Goal: Task Accomplishment & Management: Use online tool/utility

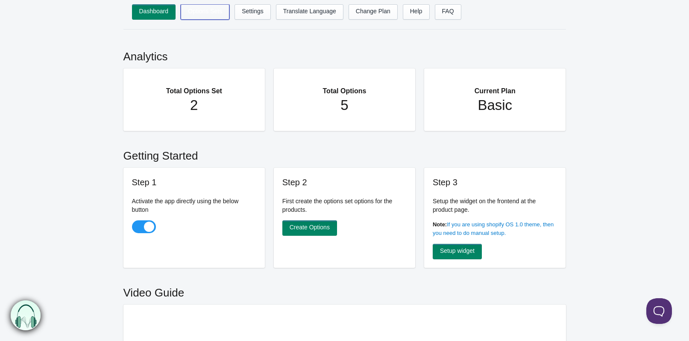
click at [195, 17] on link "Options Sets" at bounding box center [205, 11] width 49 height 15
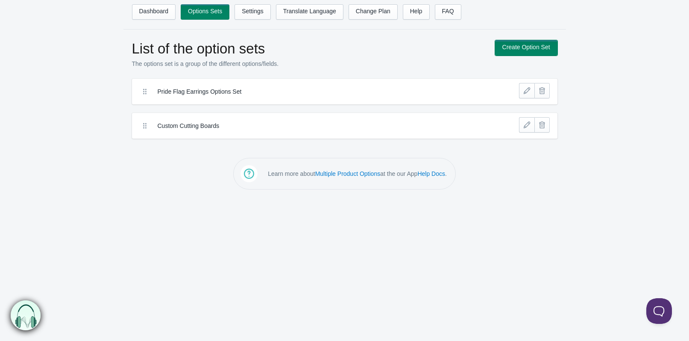
click at [518, 49] on link "Create Option Set" at bounding box center [526, 47] width 62 height 15
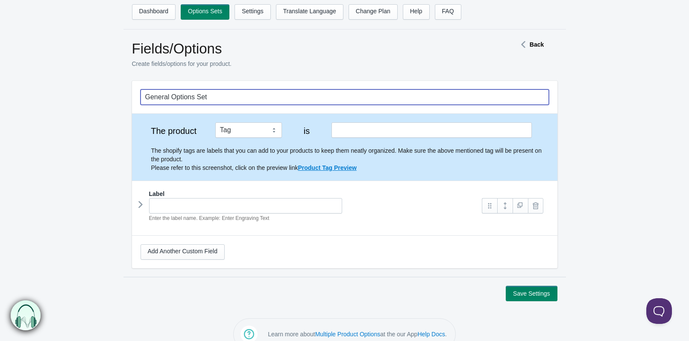
click at [217, 100] on input "General Options Set" at bounding box center [345, 96] width 409 height 15
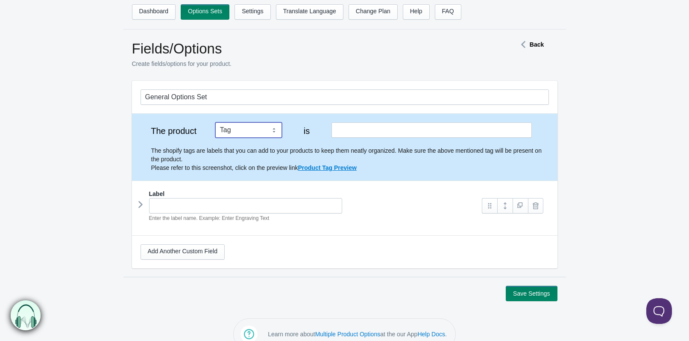
click at [215, 122] on select "Tag Vendor Type URL Handle All Products" at bounding box center [248, 129] width 67 height 15
click at [356, 130] on input "text" at bounding box center [432, 129] width 200 height 15
paste input "resin home decor"
type input "resin home decor"
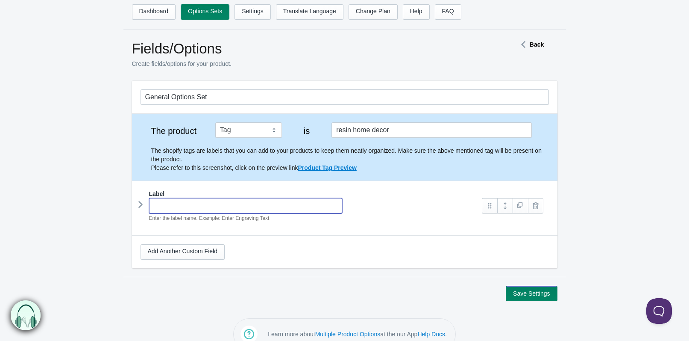
click at [204, 207] on input "text" at bounding box center [246, 205] width 194 height 15
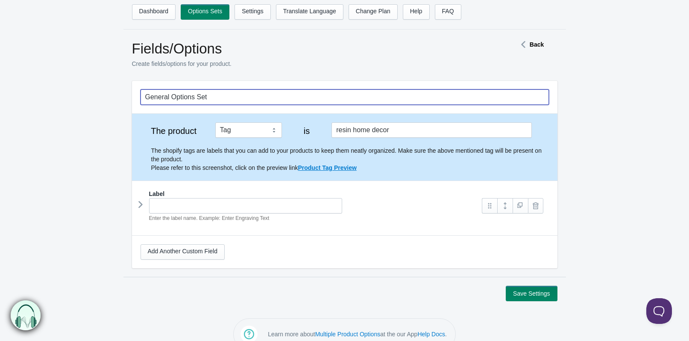
drag, startPoint x: 219, startPoint y: 94, endPoint x: -217, endPoint y: 90, distance: 436.4
click at [141, 90] on input "General Options Set" at bounding box center [345, 96] width 409 height 15
type input "Resin Option Sets"
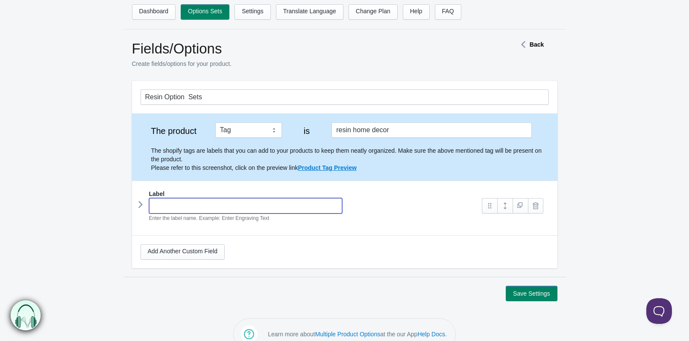
click at [168, 202] on input "text" at bounding box center [246, 205] width 194 height 15
click at [141, 206] on icon at bounding box center [141, 204] width 0 height 13
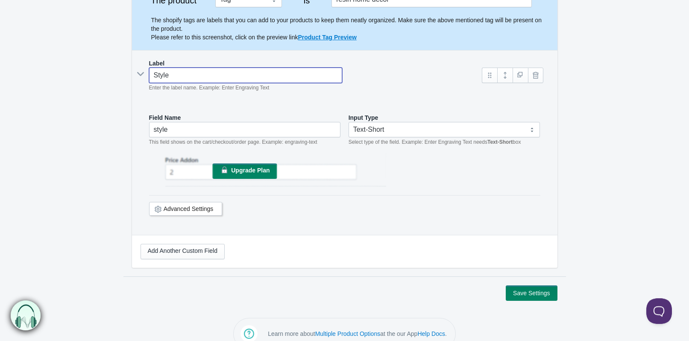
scroll to position [131, 0]
type input "Style"
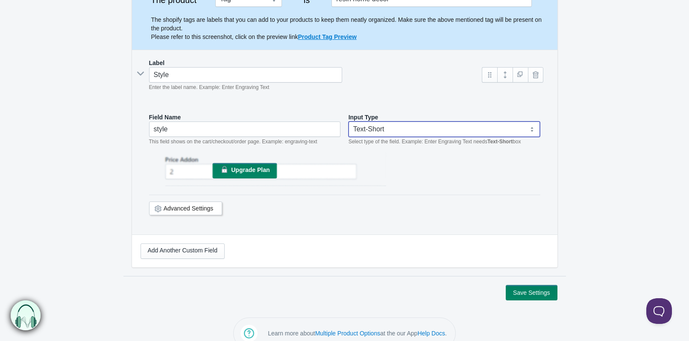
click at [349, 121] on select "Text-Short Text-Long Radio button Drop-down select Image Checkbox Datepicker" at bounding box center [445, 128] width 192 height 15
select select "4"
click option "Drop-down select" at bounding box center [0, 0] width 0 height 0
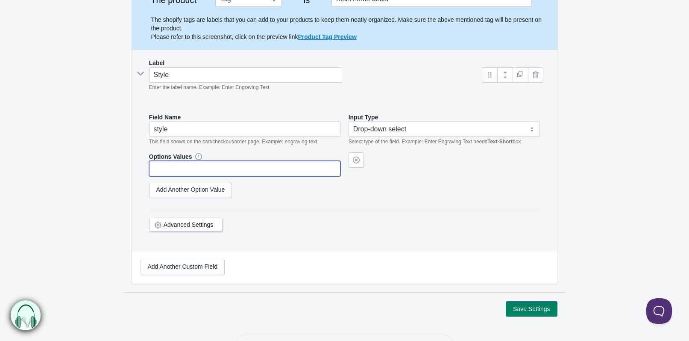
click at [202, 170] on input "text" at bounding box center [245, 168] width 192 height 15
click at [169, 171] on input "text" at bounding box center [245, 168] width 192 height 15
click at [182, 195] on link "Add Another Option Value" at bounding box center [190, 189] width 83 height 15
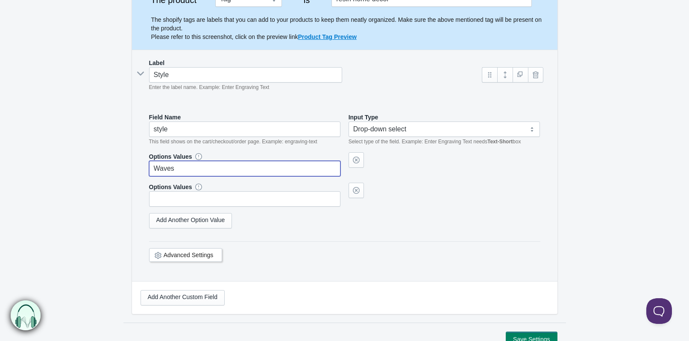
type input "Waves"
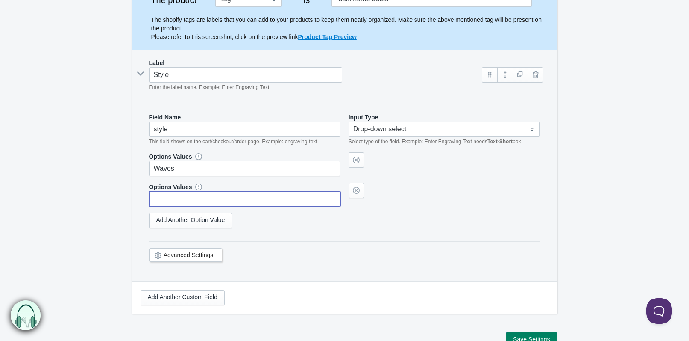
click at [171, 203] on input "text" at bounding box center [245, 198] width 192 height 15
type input "M"
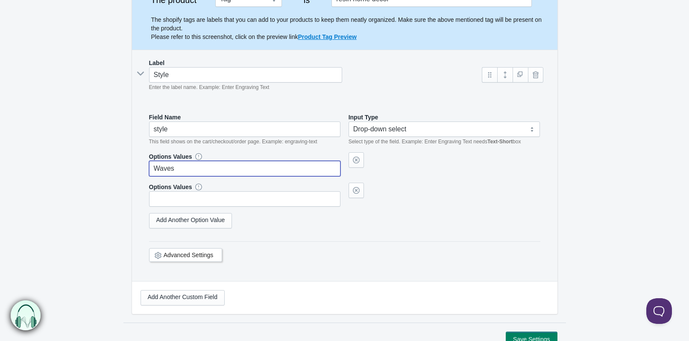
drag, startPoint x: 185, startPoint y: 170, endPoint x: -43, endPoint y: 179, distance: 228.8
click at [149, 176] on input "Waves" at bounding box center [245, 168] width 192 height 15
type input "Marbled"
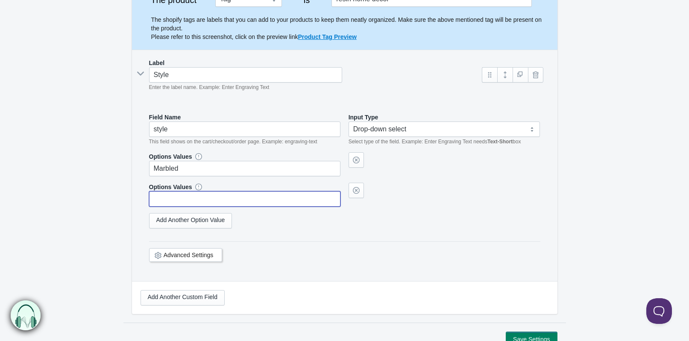
click at [190, 200] on input "text" at bounding box center [245, 198] width 192 height 15
click at [212, 226] on link "Add Another Option Value" at bounding box center [190, 220] width 83 height 15
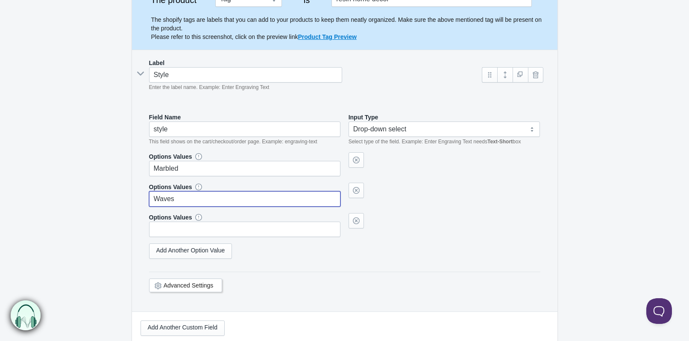
type input "Waves"
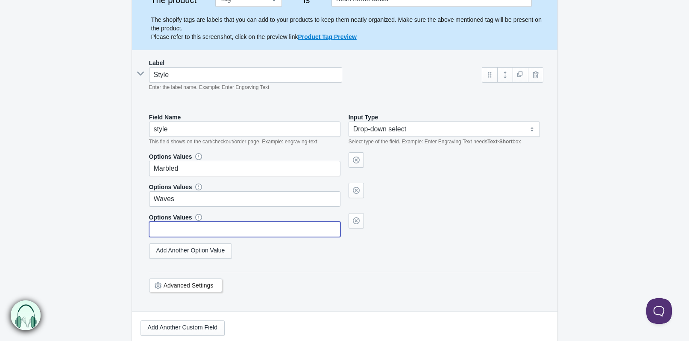
click at [177, 235] on input "text" at bounding box center [245, 228] width 192 height 15
type input "Floral"
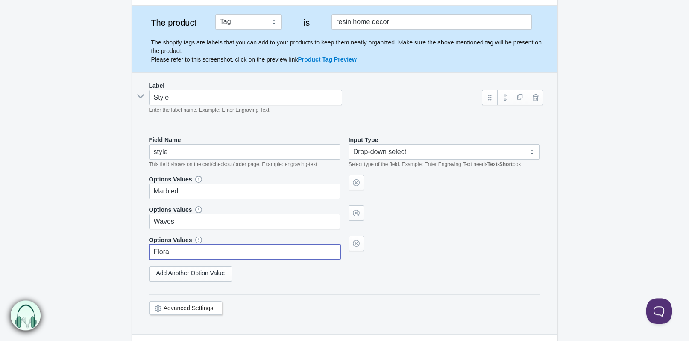
scroll to position [87, 0]
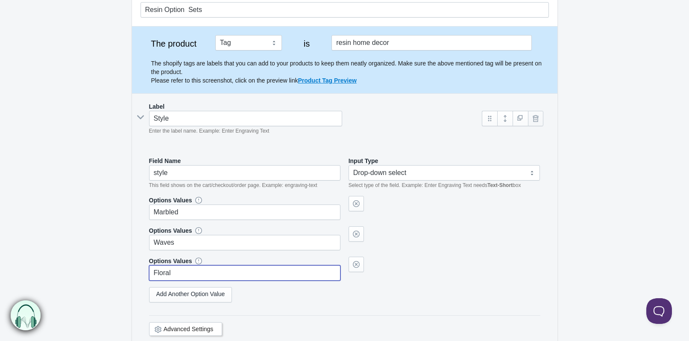
click at [536, 116] on link at bounding box center [535, 118] width 15 height 15
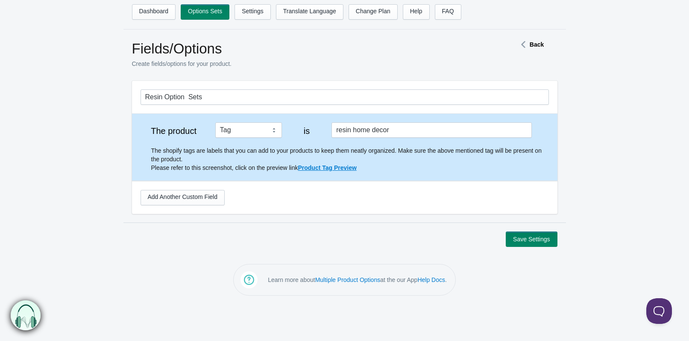
scroll to position [0, 0]
click at [165, 196] on link "Add Another Custom Field" at bounding box center [183, 197] width 84 height 15
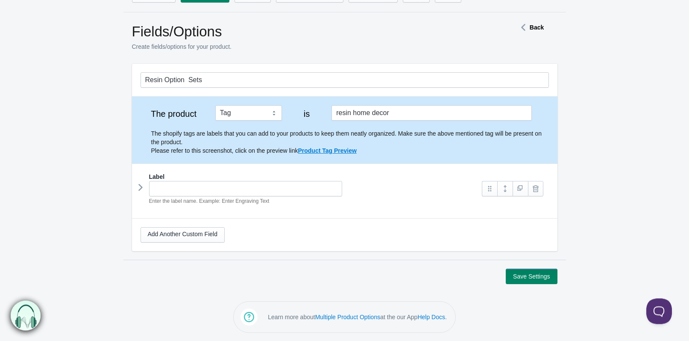
scroll to position [18, 0]
click at [154, 189] on input "text" at bounding box center [246, 187] width 194 height 15
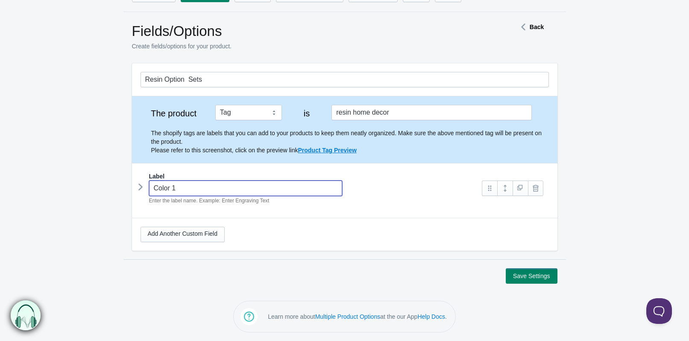
type input "Color 1"
click at [506, 268] on button "Save Settings" at bounding box center [531, 275] width 51 height 15
drag, startPoint x: 184, startPoint y: 188, endPoint x: 165, endPoint y: 191, distance: 19.8
click at [165, 191] on input "Color 1" at bounding box center [246, 187] width 194 height 15
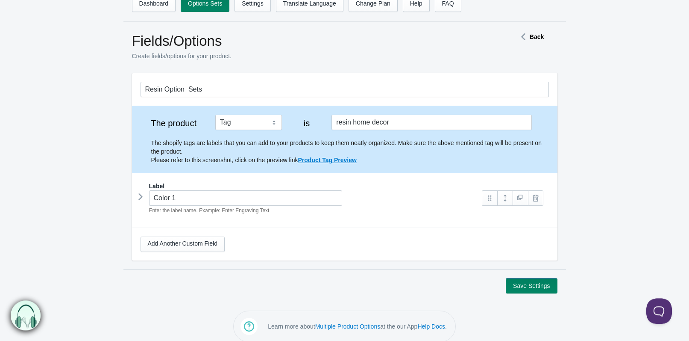
scroll to position [18, 0]
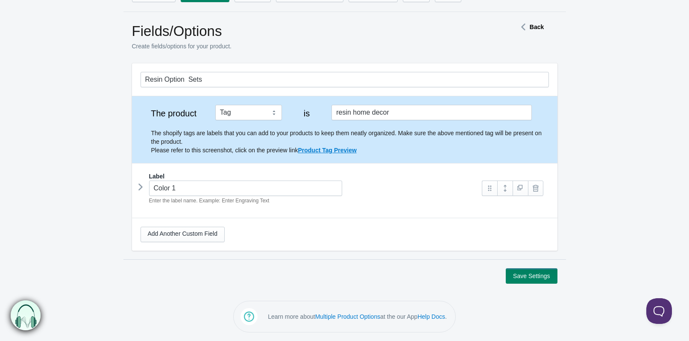
click at [141, 187] on icon at bounding box center [141, 186] width 0 height 13
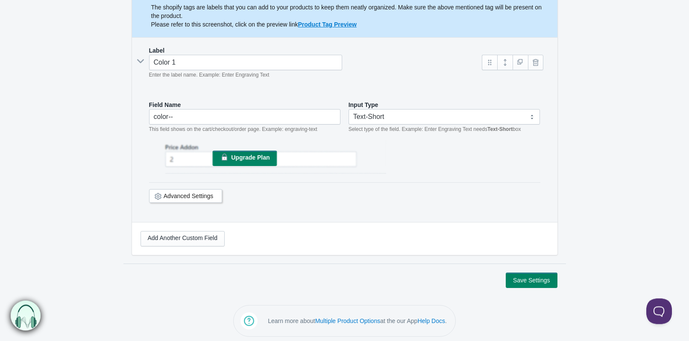
scroll to position [147, 0]
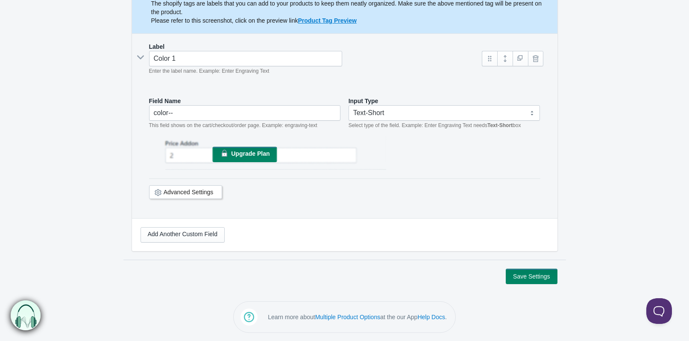
click at [189, 193] on link "Advanced Settings" at bounding box center [189, 191] width 50 height 7
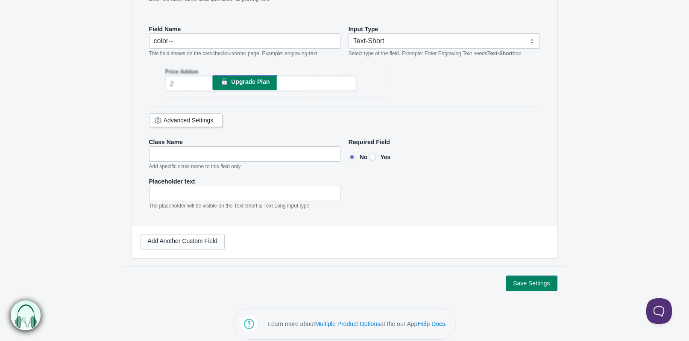
scroll to position [225, 0]
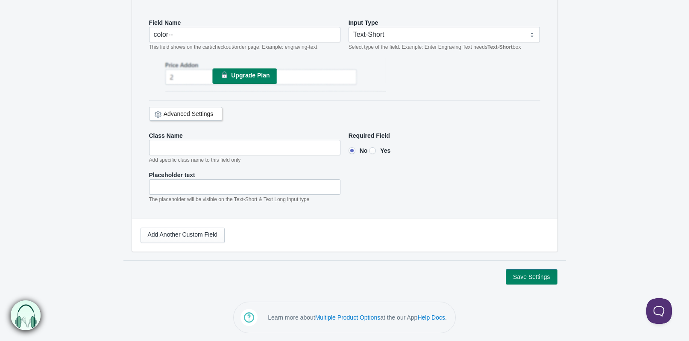
click at [375, 150] on input"] "Yes" at bounding box center [372, 150] width 7 height 7
radio input"] "true"
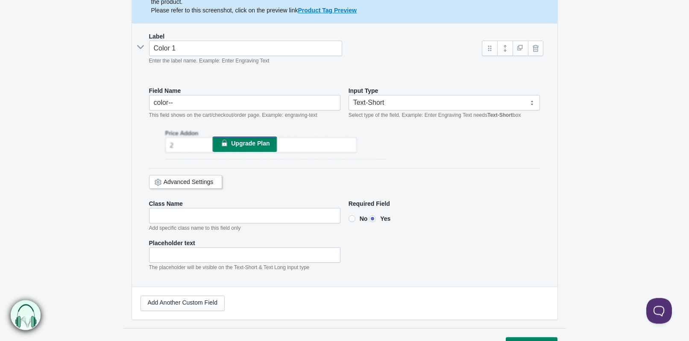
scroll to position [138, 0]
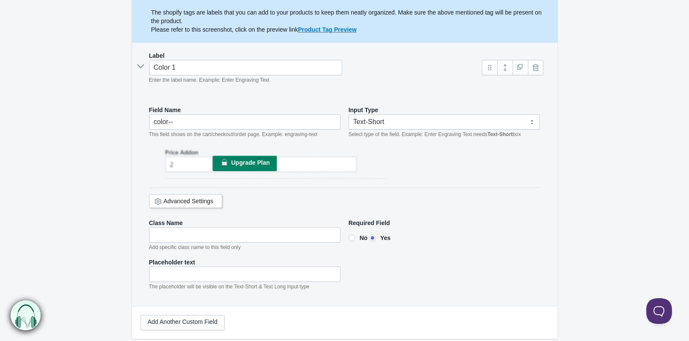
click at [200, 204] on div "Advanced Settings" at bounding box center [186, 201] width 74 height 14
click at [200, 201] on link "Advanced Settings" at bounding box center [189, 200] width 50 height 7
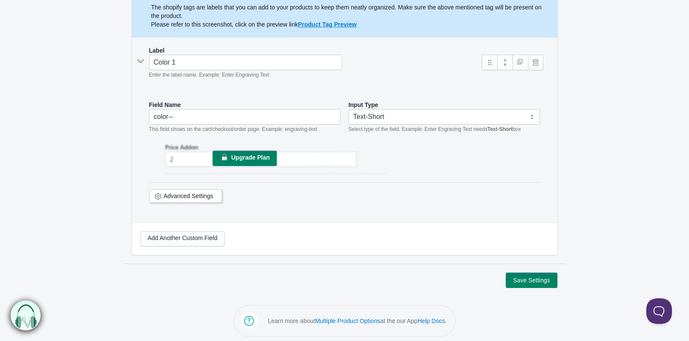
scroll to position [146, 0]
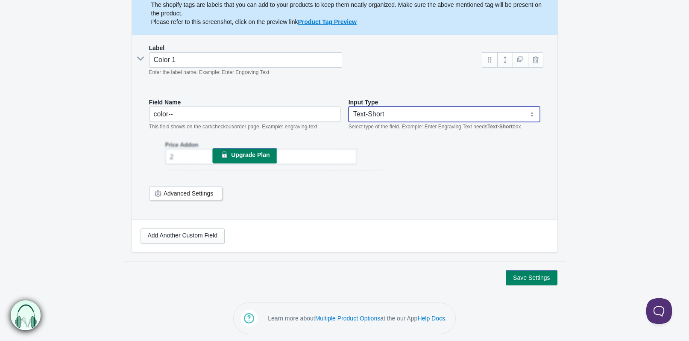
click at [349, 106] on select "Text-Short Text-Long Radio button Drop-down select Image Checkbox Datepicker" at bounding box center [445, 113] width 192 height 15
select select "4"
click option "Drop-down select" at bounding box center [0, 0] width 0 height 0
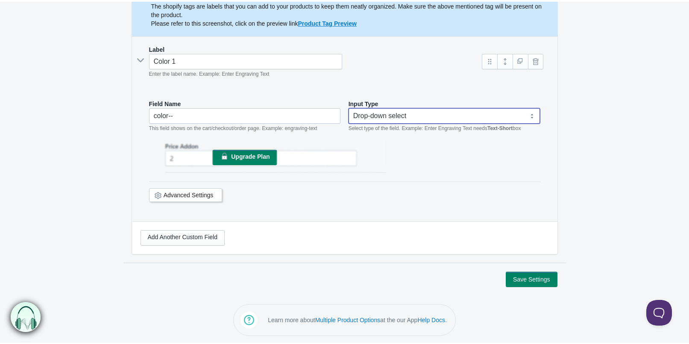
scroll to position [133, 0]
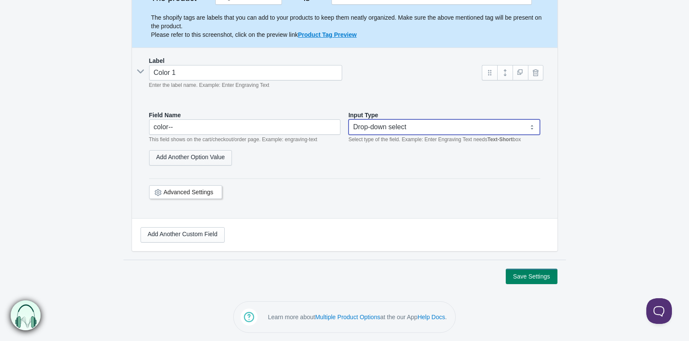
click at [203, 160] on link "Add Another Option Value" at bounding box center [190, 157] width 83 height 15
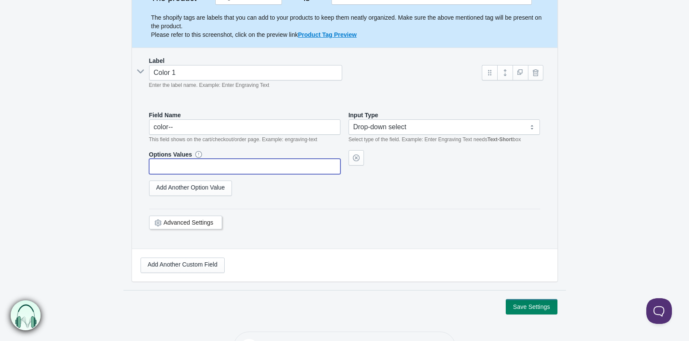
click at [186, 170] on input "text" at bounding box center [245, 166] width 192 height 15
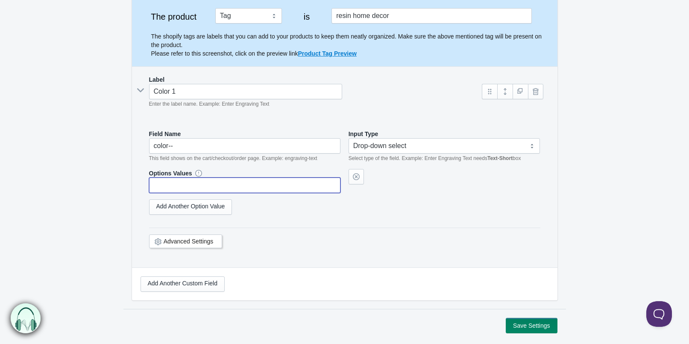
scroll to position [131, 0]
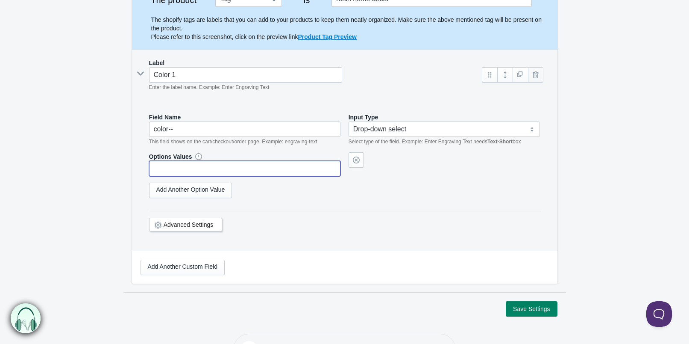
click at [541, 72] on link at bounding box center [535, 74] width 15 height 15
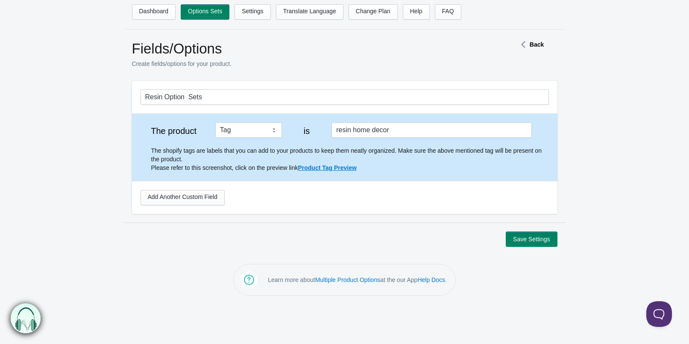
scroll to position [0, 0]
click at [179, 200] on link "Add Another Custom Field" at bounding box center [183, 197] width 84 height 15
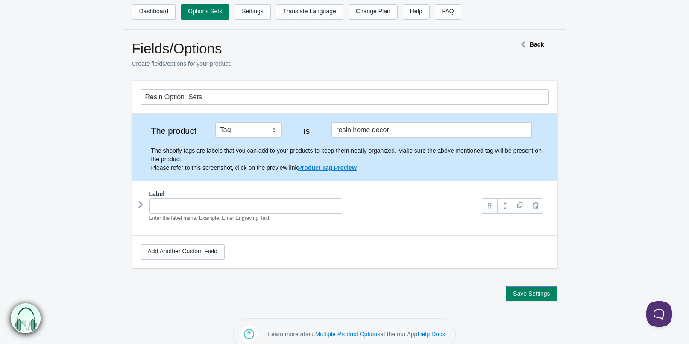
click at [141, 206] on icon at bounding box center [141, 204] width 0 height 13
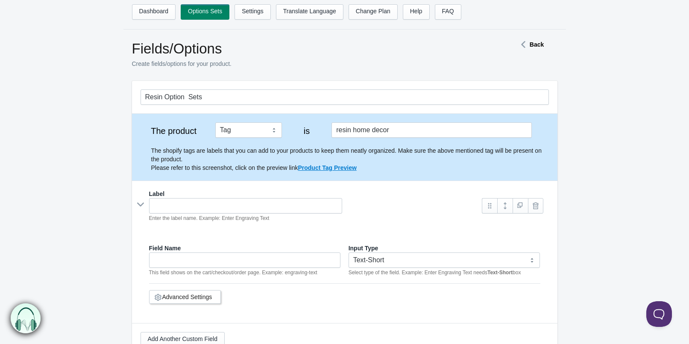
click at [140, 204] on icon at bounding box center [140, 204] width 13 height 0
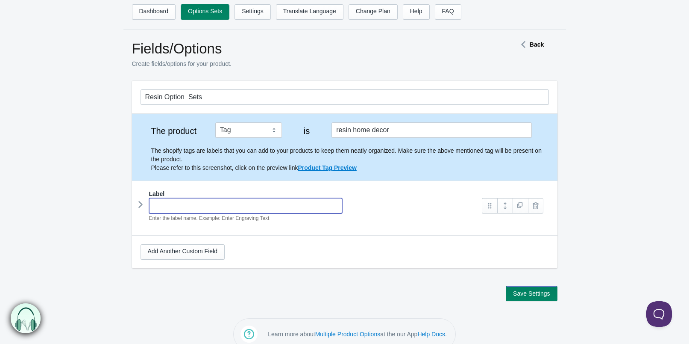
click at [167, 203] on input "text" at bounding box center [246, 205] width 194 height 15
type input "S"
type input "s"
type input "St"
type input "st"
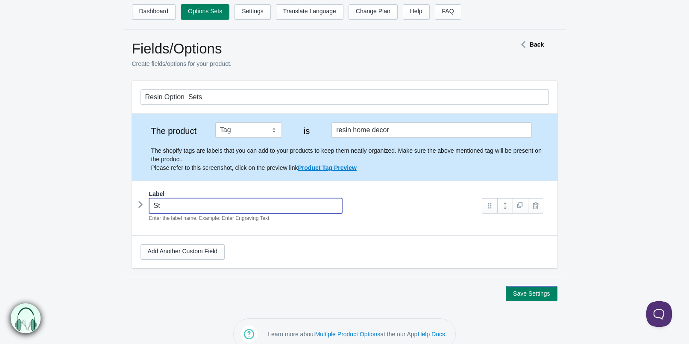
type input "Sty"
type input "sty"
type input "Styl"
type input "styl"
type input "Style"
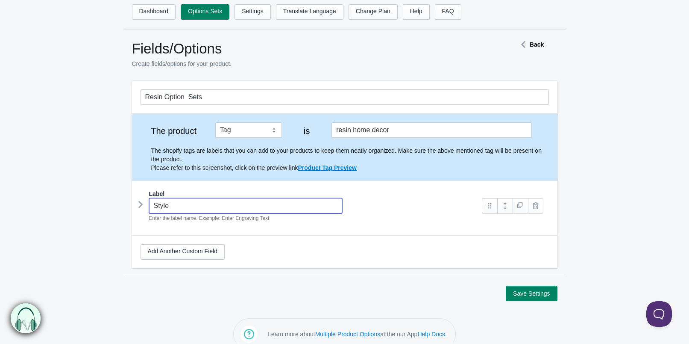
type input "style"
click at [141, 204] on icon at bounding box center [141, 204] width 0 height 13
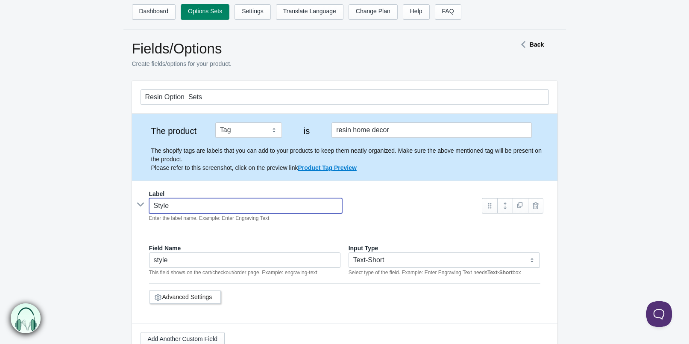
click at [404, 269] on em "Select type of the field. Example: Enter Engraving Text needs Text-Short box" at bounding box center [435, 272] width 173 height 6
type input "Style"
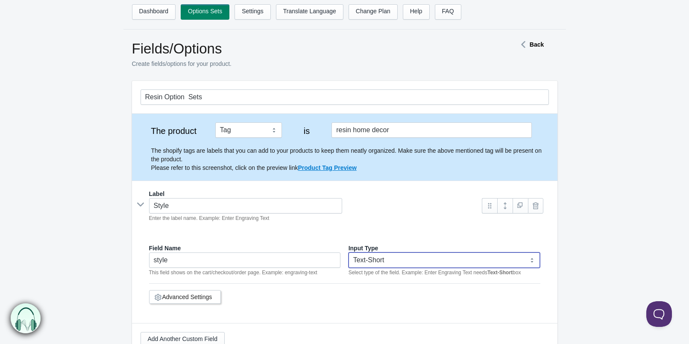
click at [349, 252] on select "Text-Short Text-Long Radio button Drop-down select Image Checkbox Datepicker" at bounding box center [445, 259] width 192 height 15
select select "4"
click option "Drop-down select" at bounding box center [0, 0] width 0 height 0
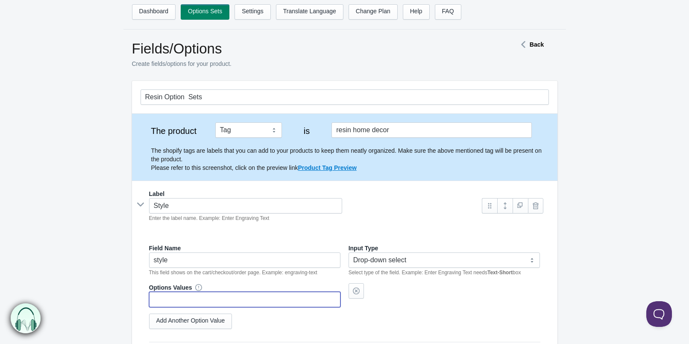
click at [193, 292] on input "text" at bounding box center [245, 298] width 192 height 15
click at [190, 322] on link "Add Another Option Value" at bounding box center [190, 320] width 83 height 15
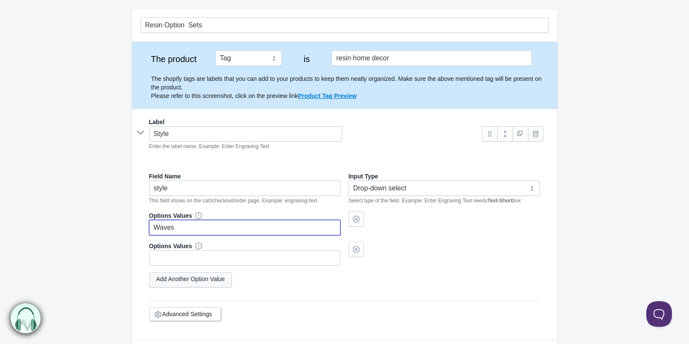
scroll to position [87, 0]
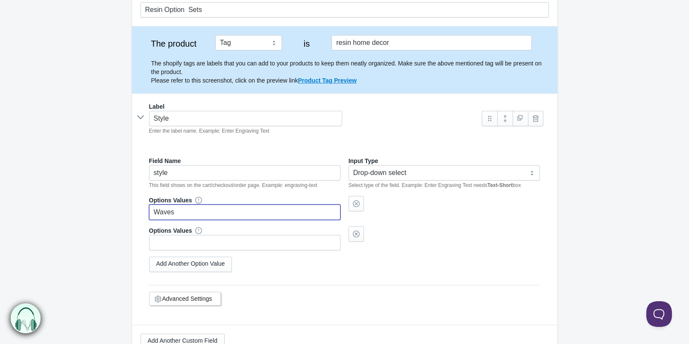
type input "Waves"
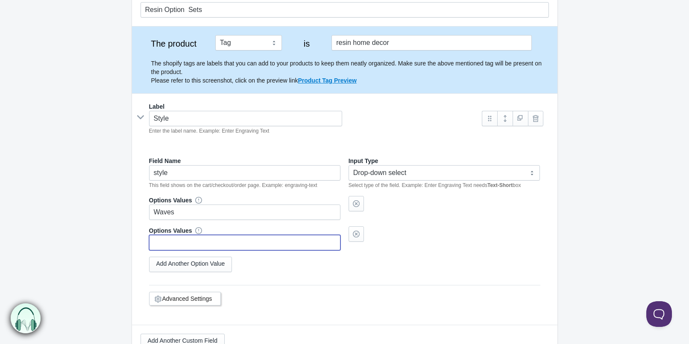
click at [168, 242] on input "text" at bounding box center [245, 242] width 192 height 15
type input "Marbled"
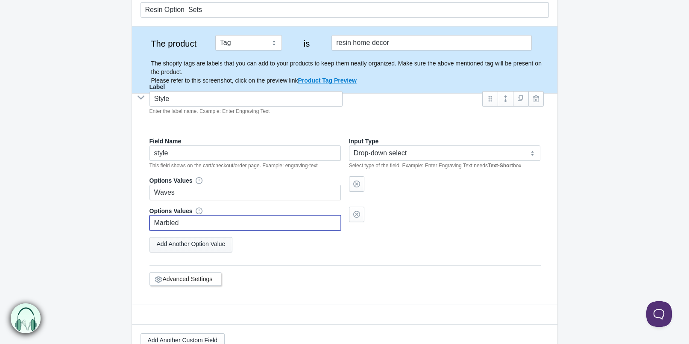
scroll to position [68, 0]
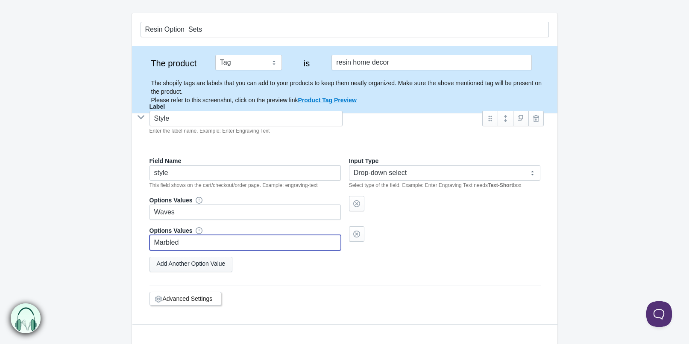
click at [183, 259] on link "Add Another Option Value" at bounding box center [191, 263] width 83 height 15
select select "4"
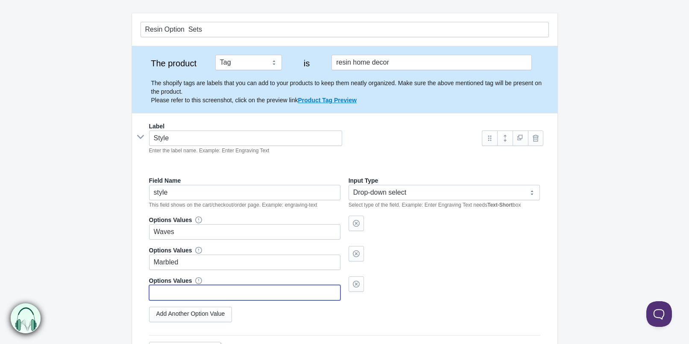
click at [175, 288] on input "text" at bounding box center [245, 292] width 192 height 15
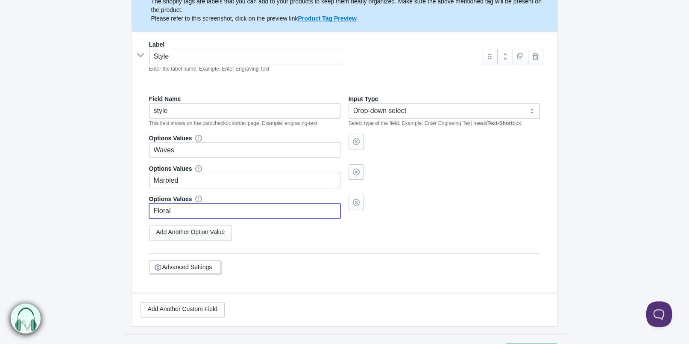
scroll to position [155, 0]
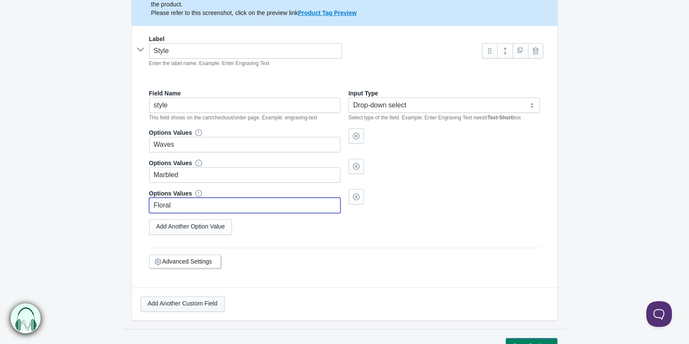
type input "Floral"
click at [175, 304] on link "Add Another Custom Field" at bounding box center [183, 303] width 84 height 15
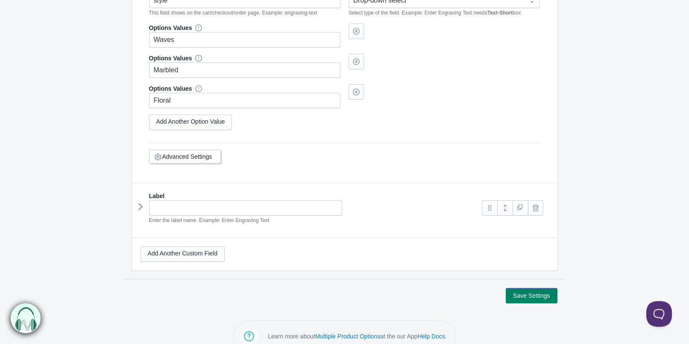
scroll to position [276, 0]
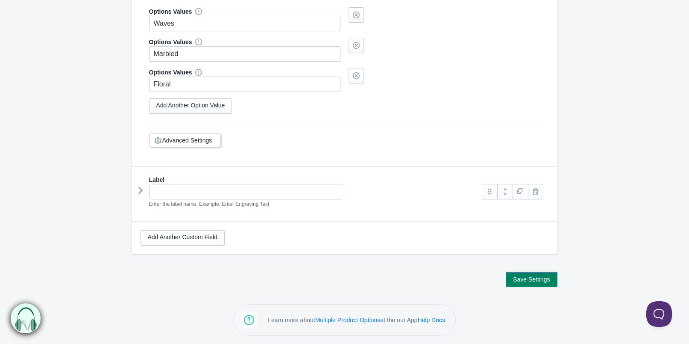
click at [141, 191] on icon at bounding box center [141, 190] width 0 height 13
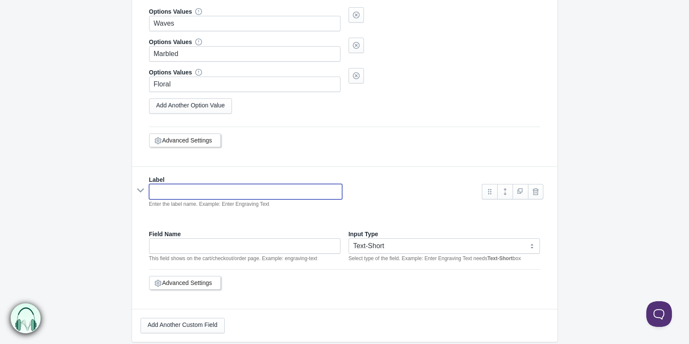
click at [160, 192] on input "text" at bounding box center [246, 191] width 194 height 15
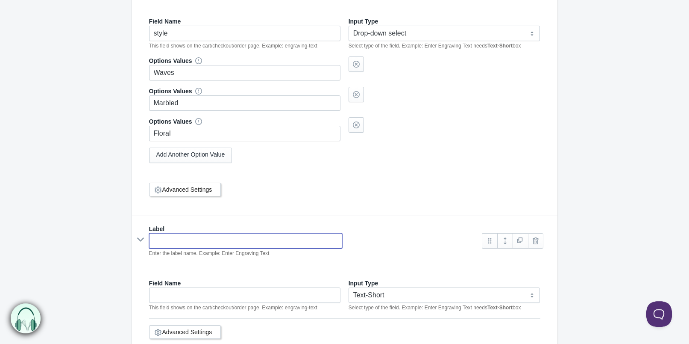
scroll to position [188, 0]
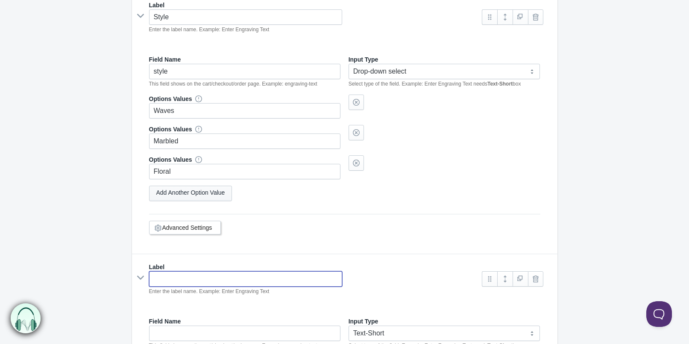
click at [176, 189] on link "Add Another Option Value" at bounding box center [190, 192] width 83 height 15
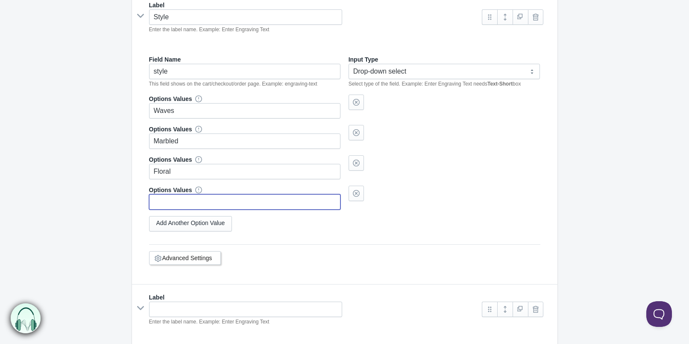
click at [167, 198] on input "text" at bounding box center [245, 201] width 192 height 15
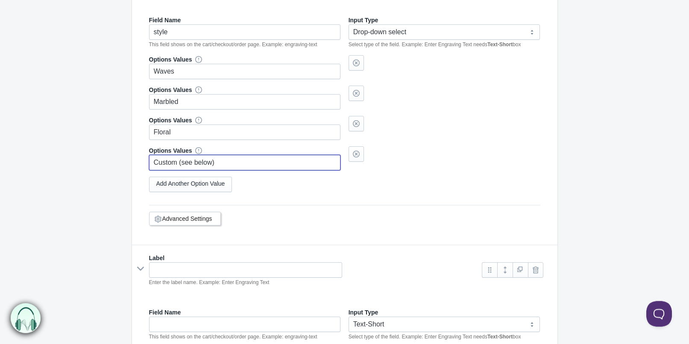
scroll to position [276, 0]
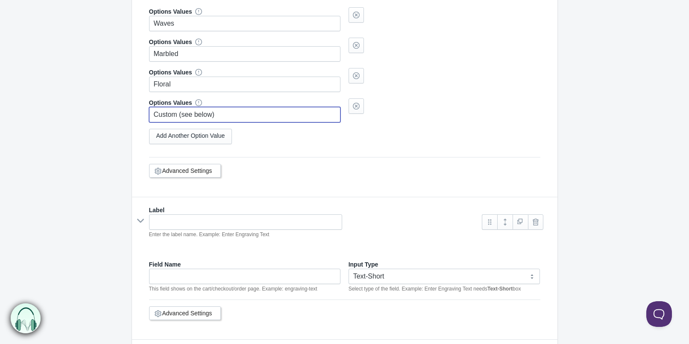
type input "Custom (see below)"
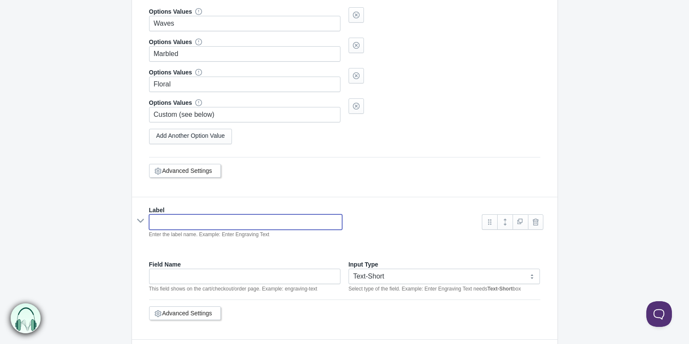
click at [206, 222] on input "text" at bounding box center [246, 221] width 194 height 15
type input "C"
type input "c"
type input "Co"
type input "co"
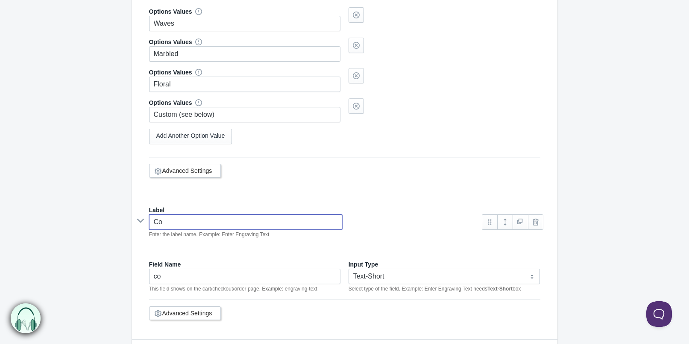
type input "Col"
type input "col"
type input "Color"
type input "color"
type input "Colo"
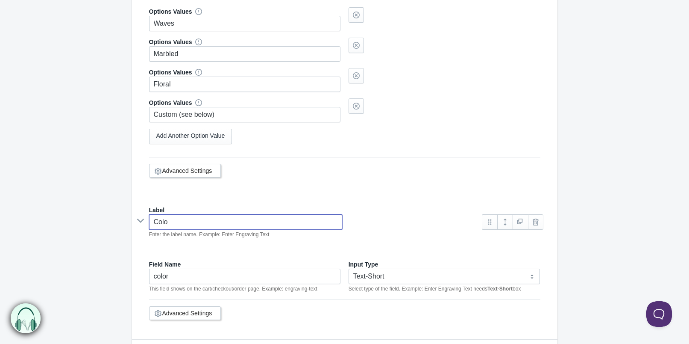
type input "colo"
type input "Col"
type input "col"
type input "Co"
type input "co"
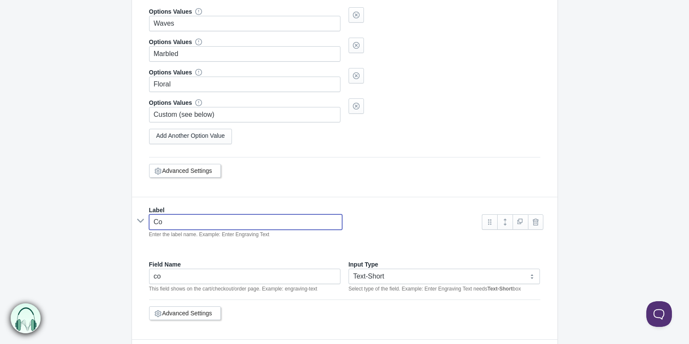
type input "C"
type input "c"
type input "C"
type input "c"
type input "Cu"
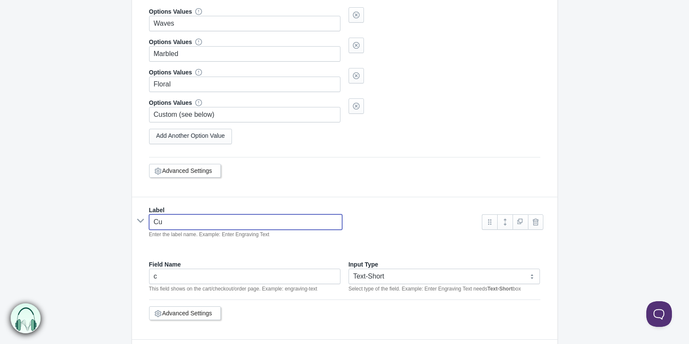
type input "cu"
type input "Cus"
type input "cus"
type input "Cust"
type input "cust"
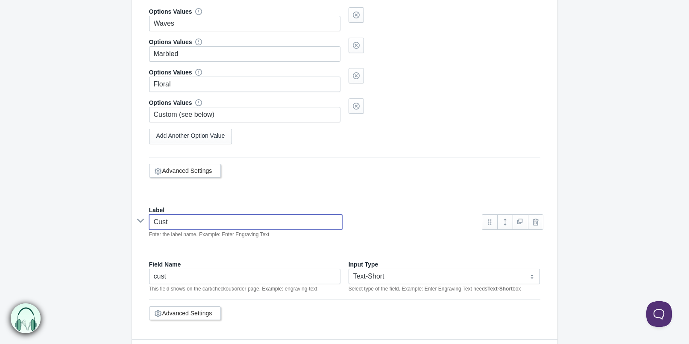
type input "Custo"
type input "custo"
type input "Custoo"
type input "custoo"
type input "Custoom"
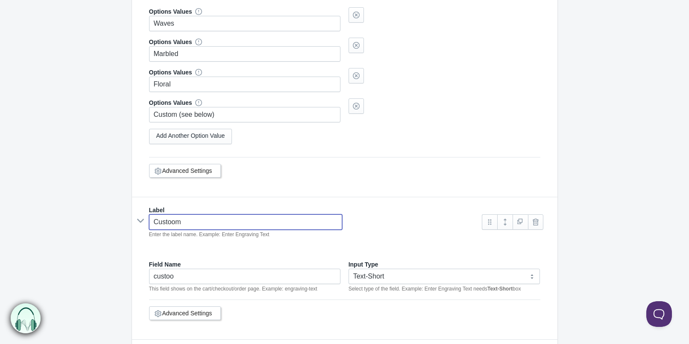
type input "custoom"
type input "Custoo"
type input "custoo"
type input "Custo"
type input "custo"
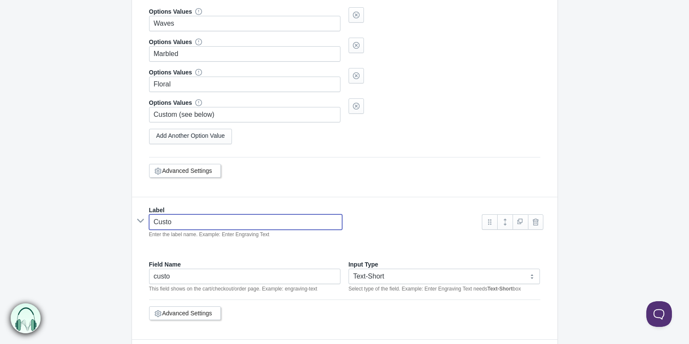
type input "Custom"
type input "custom"
type input "Custom"
type input "custom-"
type input "Custom co"
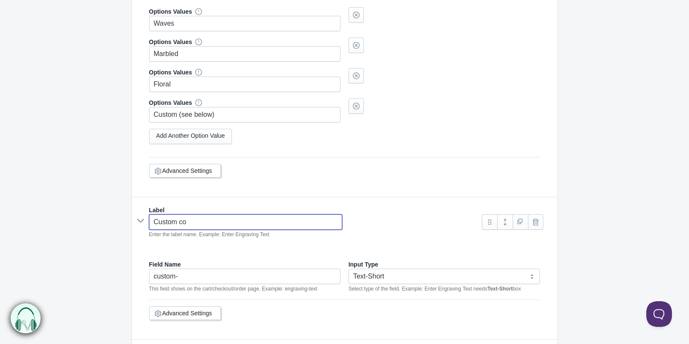
type input "custom-co"
type input "Custom col"
type input "custom-col"
type input "Custom colo"
type input "custom-colo"
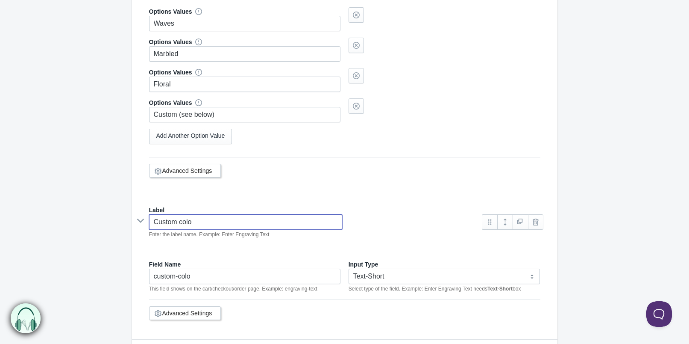
type input "Custom color"
type input "custom-color"
type input "Custom colors"
type input "custom-colors"
type input "Custom colors/"
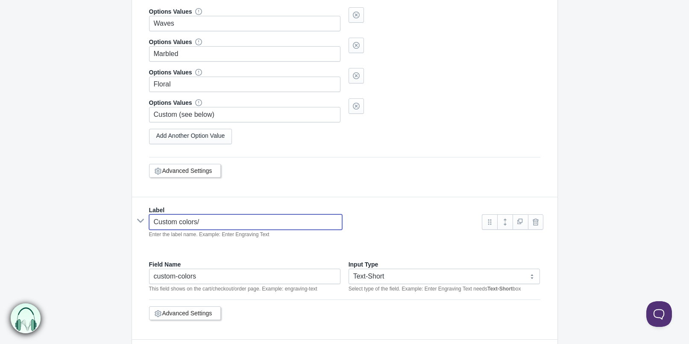
type input "custom-colors-"
type input "Custom colors/re"
type input "custom-colors-re"
type input "Custom colors/requ"
type input "custom-colors-requ"
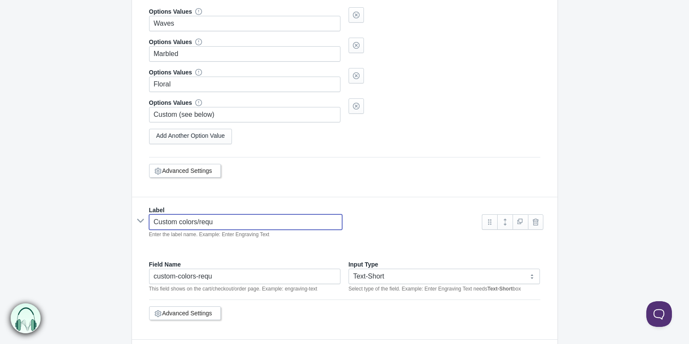
type input "Custom colors/reque"
type input "custom-colors-reque"
type input "Custom colors/reques"
type input "custom-colors-reques"
type input "Custom colors/reque"
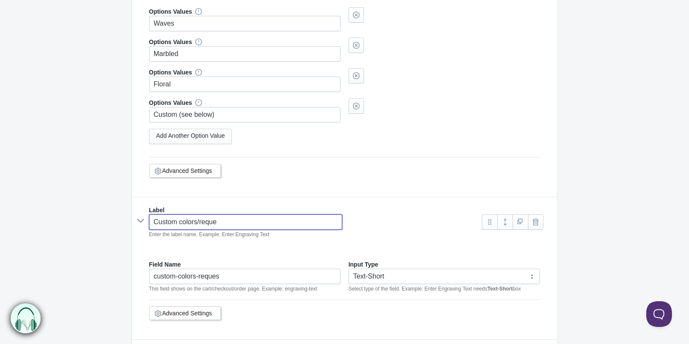
type input "custom-colors-reque"
type input "Custom colors/requ"
type input "custom-colors-requ"
type input "Custom colors/req"
type input "custom-colors-req"
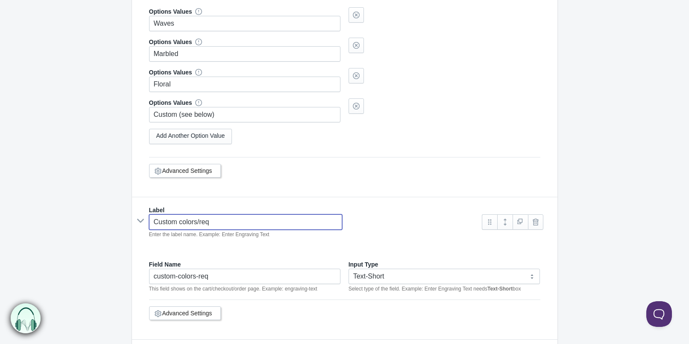
type input "Custom colors/re"
type input "custom-colors-re"
type input "Custom colors/r"
type input "custom-colors-r"
type input "Custom colors/"
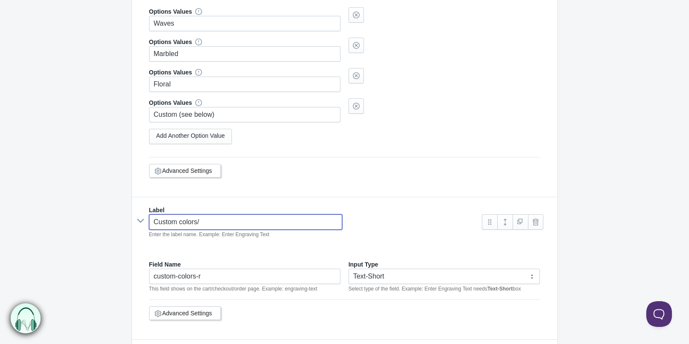
type input "custom-colors-"
type input "Custom colors"
type input "custom-colors"
type input "Custom colors/"
type input "custom-colors-"
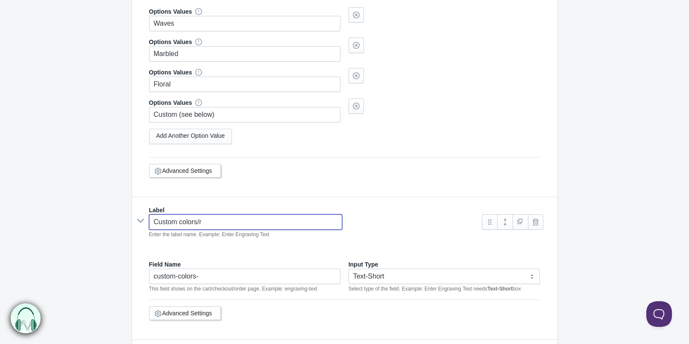
type input "Custom colors/re"
type input "custom-colors-re"
type input "Custom colors/requ"
type input "custom-colors-requ"
type input "Custom colors/reque"
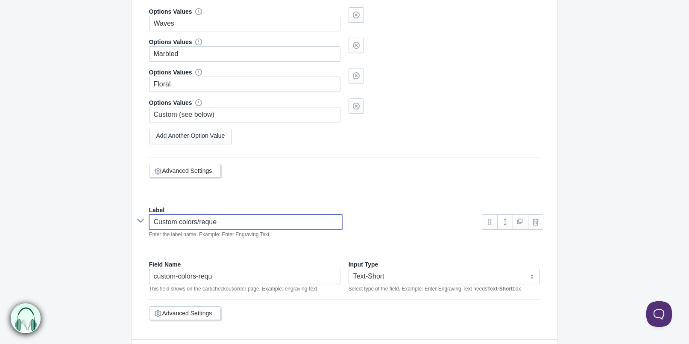
type input "custom-colors-reque"
type input "Custom colors/reques"
type input "custom-colors-reques"
type input "Custom colors/request"
type input "custom-colors-request"
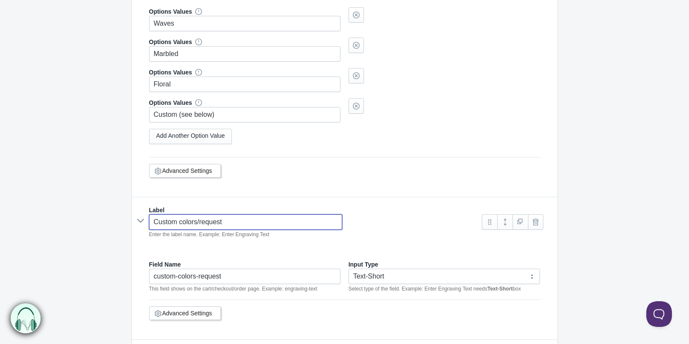
type input "Custom colors/requests"
type input "custom-colors-requests"
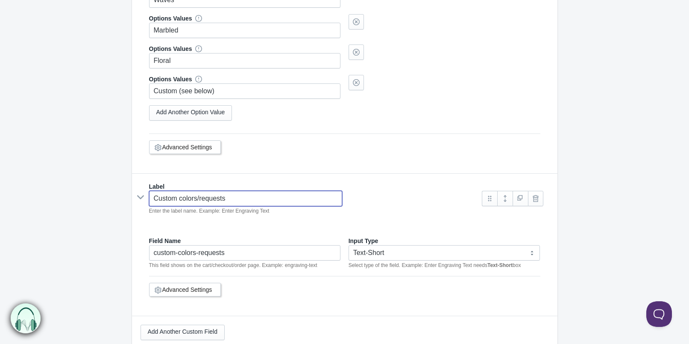
scroll to position [363, 0]
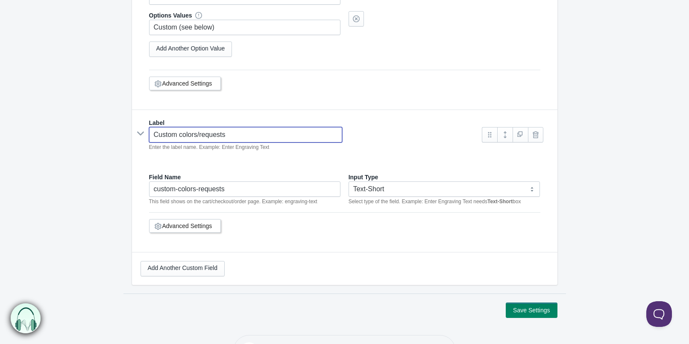
type input "Custom colors/requests"
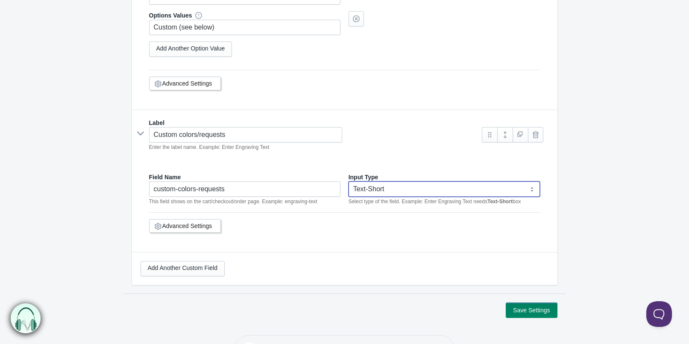
click at [349, 181] on select "Text-Short Text-Long Radio button Drop-down select Image Checkbox Datepicker" at bounding box center [445, 188] width 192 height 15
select select "2"
click option "Text-Long" at bounding box center [0, 0] width 0 height 0
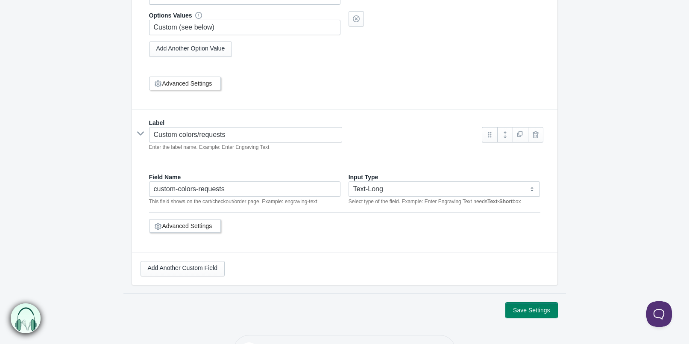
click at [528, 310] on button "Save Settings" at bounding box center [531, 309] width 51 height 15
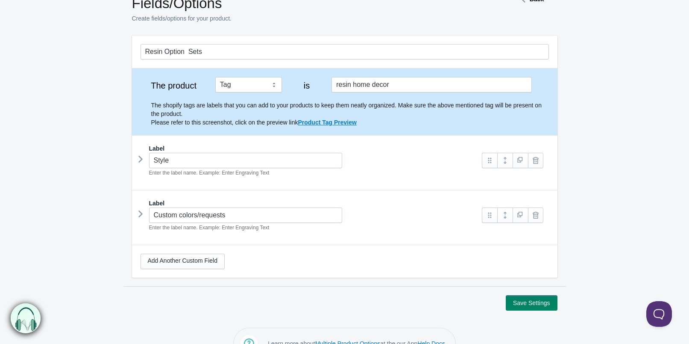
scroll to position [69, 0]
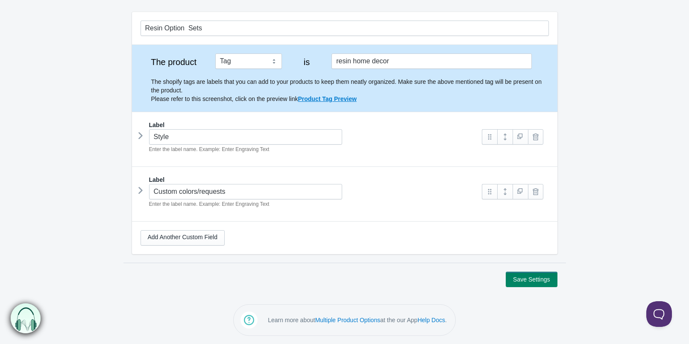
click at [141, 134] on icon at bounding box center [141, 135] width 0 height 13
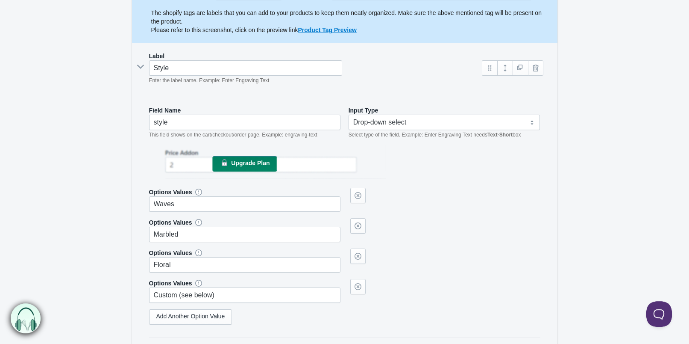
scroll to position [243, 0]
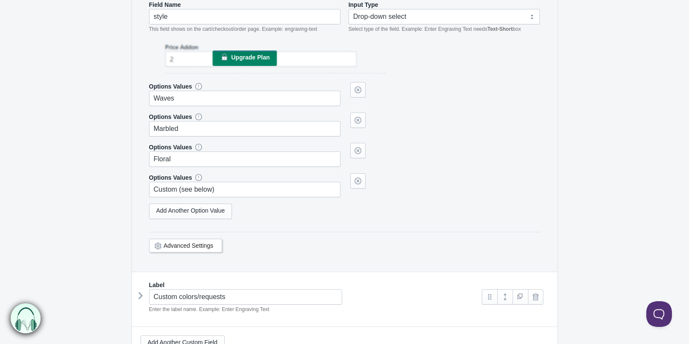
click at [202, 248] on link "Advanced Settings" at bounding box center [189, 245] width 50 height 7
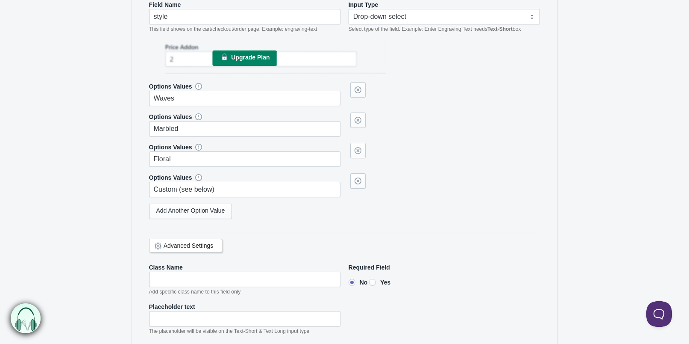
click at [374, 281] on input"] "Yes" at bounding box center [372, 282] width 7 height 7
radio input"] "true"
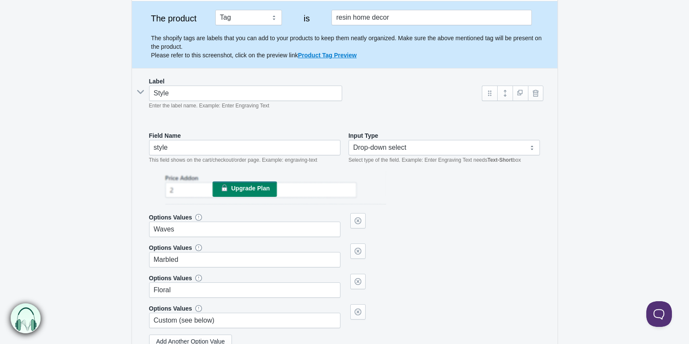
click at [138, 92] on icon at bounding box center [140, 92] width 13 height 0
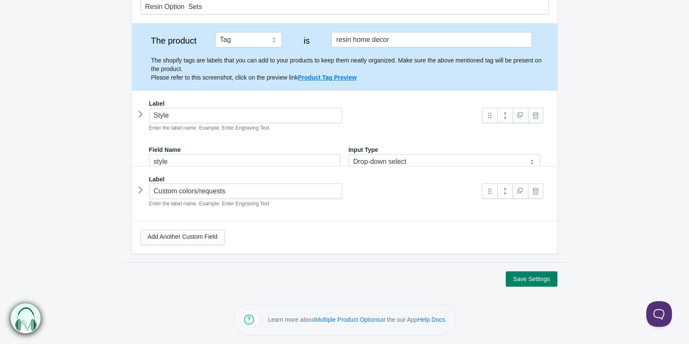
scroll to position [69, 0]
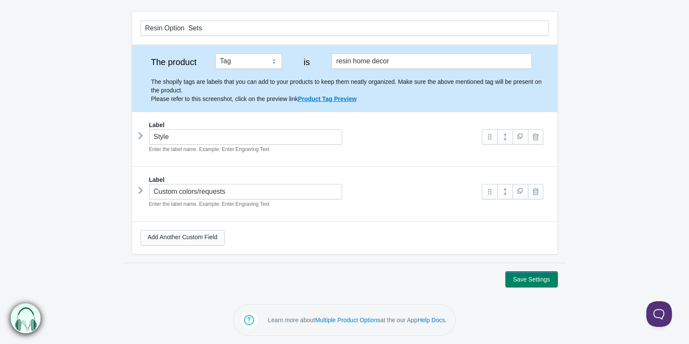
drag, startPoint x: 530, startPoint y: 275, endPoint x: 486, endPoint y: 327, distance: 68.6
click at [486, 327] on div "Dashboard Options Sets Settings Translate Language Change Plan Help FAQ Hook te…" at bounding box center [344, 137] width 689 height 413
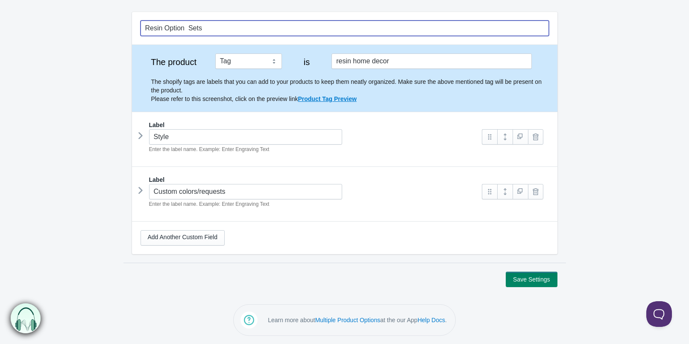
click at [185, 29] on input "Resin Option Sets" at bounding box center [345, 28] width 409 height 15
click at [186, 29] on input "Resin Option Sets" at bounding box center [345, 28] width 409 height 15
click at [188, 27] on input "Resin Option Sets" at bounding box center [345, 28] width 409 height 15
click at [141, 137] on icon at bounding box center [141, 135] width 0 height 13
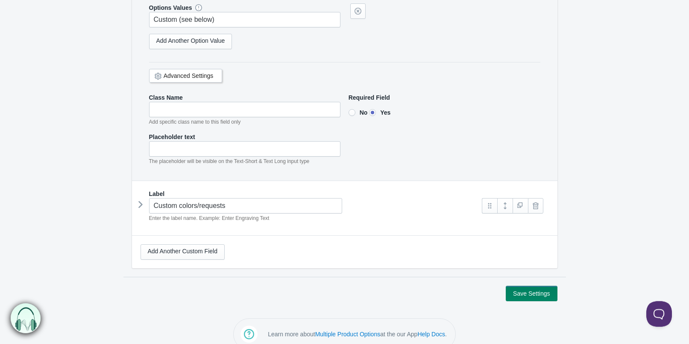
scroll to position [418, 0]
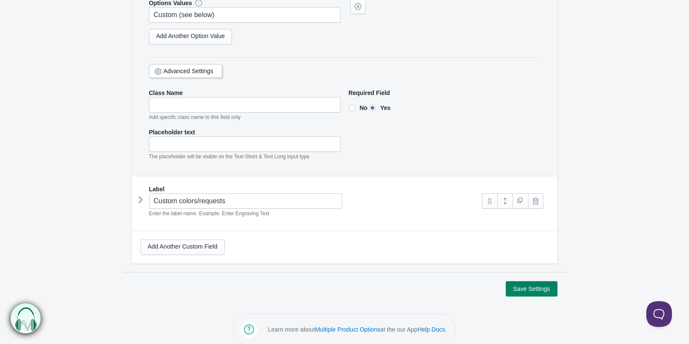
type input "Resin Option Sets"
click at [517, 287] on button "Save Settings" at bounding box center [531, 288] width 51 height 15
